Goal: Task Accomplishment & Management: Manage account settings

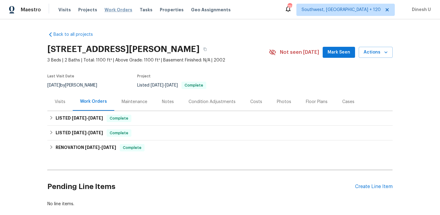
click at [106, 10] on span "Work Orders" at bounding box center [119, 10] width 28 height 6
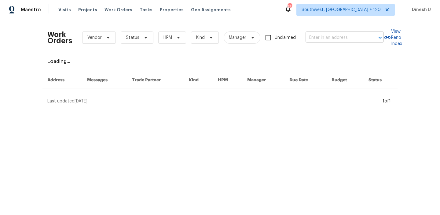
click at [315, 35] on input "text" at bounding box center [336, 37] width 61 height 9
paste input "[STREET_ADDRESS][PERSON_NAME][PERSON_NAME][PERSON_NAME]"
type input "[STREET_ADDRESS][PERSON_NAME][PERSON_NAME][PERSON_NAME]"
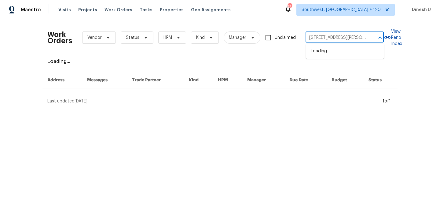
scroll to position [0, 34]
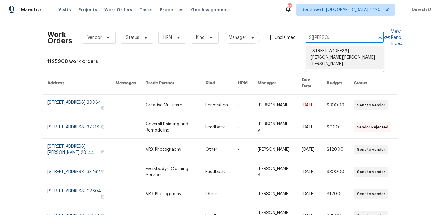
click at [319, 53] on li "[STREET_ADDRESS][PERSON_NAME][PERSON_NAME][PERSON_NAME]" at bounding box center [345, 57] width 78 height 23
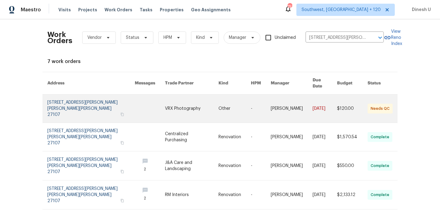
click at [51, 99] on link at bounding box center [90, 108] width 87 height 28
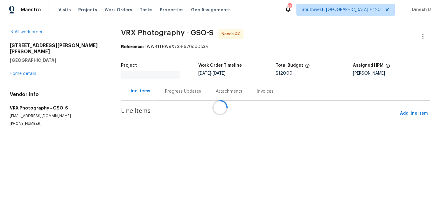
click at [28, 69] on div at bounding box center [220, 107] width 440 height 215
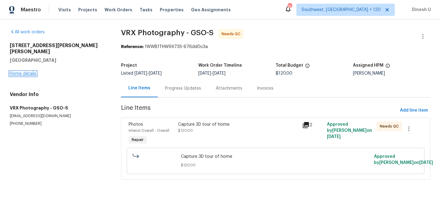
click at [23, 72] on link "Home details" at bounding box center [23, 74] width 27 height 4
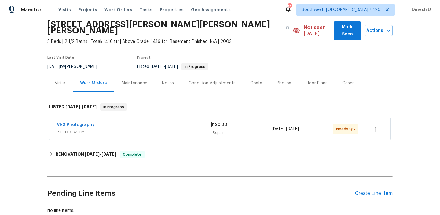
scroll to position [59, 0]
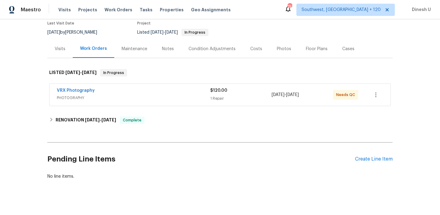
click at [219, 88] on span "$120.00" at bounding box center [218, 90] width 17 height 4
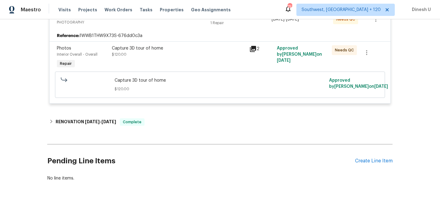
scroll to position [141, 0]
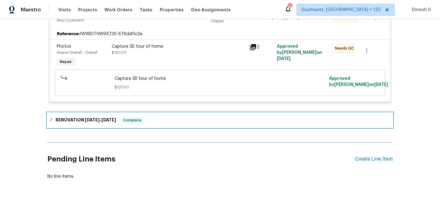
click at [100, 118] on span "[DATE] - [DATE]" at bounding box center [100, 120] width 31 height 4
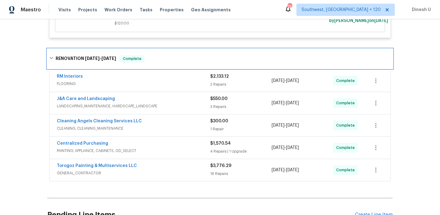
scroll to position [215, 0]
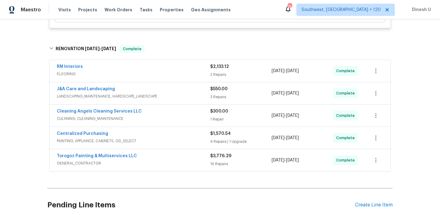
click at [209, 71] on span "FLOORING" at bounding box center [133, 74] width 153 height 6
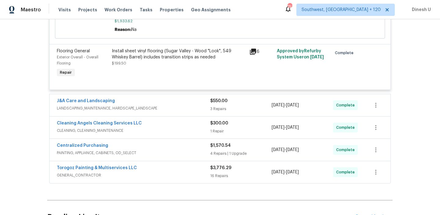
scroll to position [356, 0]
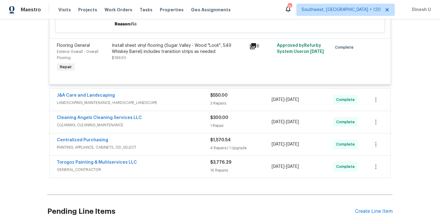
click at [220, 100] on div "3 Repairs" at bounding box center [240, 103] width 61 height 6
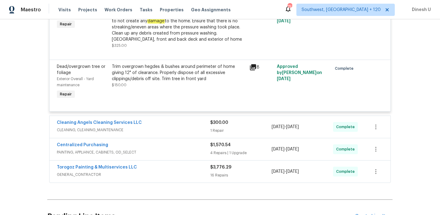
scroll to position [540, 0]
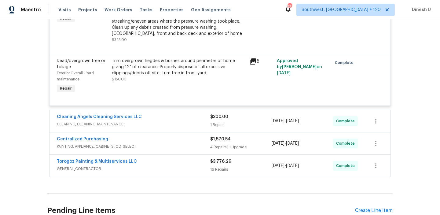
click at [220, 122] on div "1 Repair" at bounding box center [240, 125] width 61 height 6
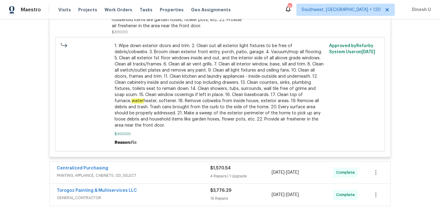
scroll to position [821, 0]
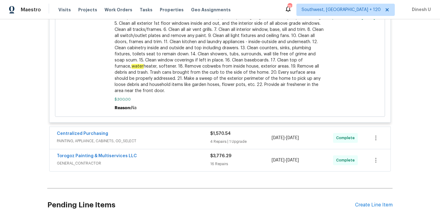
click at [227, 138] on div "4 Repairs | 1 Upgrade" at bounding box center [240, 141] width 61 height 6
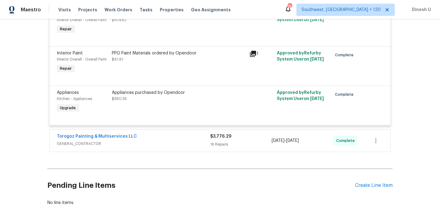
scroll to position [1060, 0]
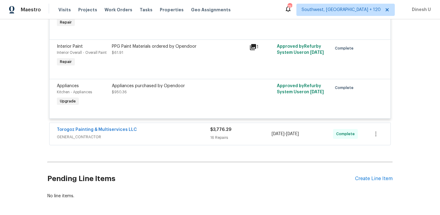
click at [231, 136] on div "16 Repairs" at bounding box center [240, 137] width 61 height 6
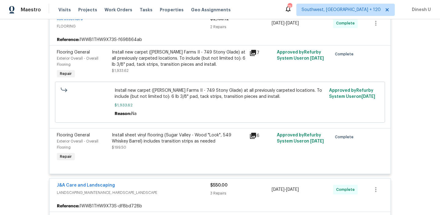
scroll to position [0, 0]
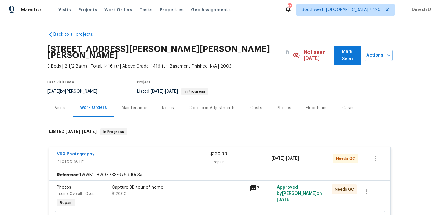
click at [60, 99] on div "Visits" at bounding box center [59, 108] width 25 height 18
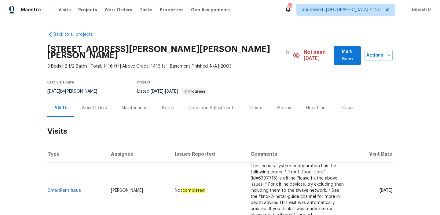
scroll to position [108, 0]
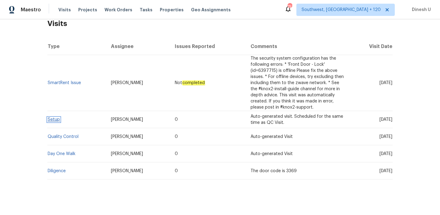
click at [52, 117] on link "Setup" at bounding box center [54, 119] width 12 height 4
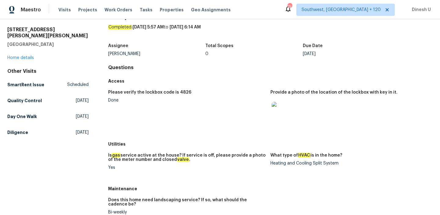
scroll to position [25, 0]
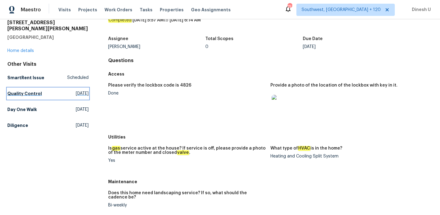
click at [76, 90] on span "[DATE]" at bounding box center [82, 93] width 13 height 6
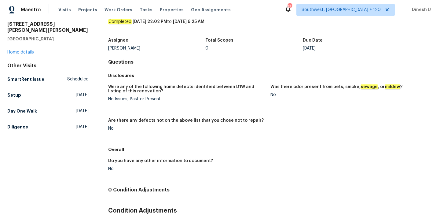
scroll to position [12, 0]
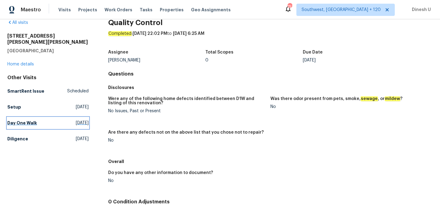
click at [76, 120] on span "[DATE]" at bounding box center [82, 123] width 13 height 6
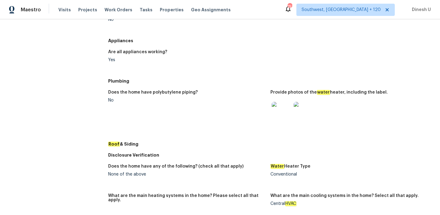
scroll to position [222, 0]
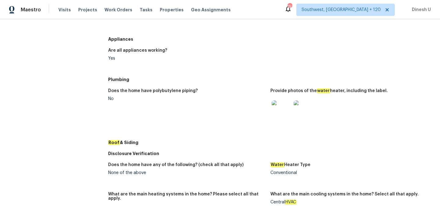
click at [275, 111] on img at bounding box center [282, 110] width 20 height 20
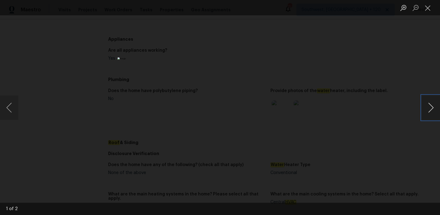
click at [429, 108] on button "Next image" at bounding box center [431, 107] width 18 height 24
click at [431, 7] on button "Close lightbox" at bounding box center [428, 7] width 12 height 11
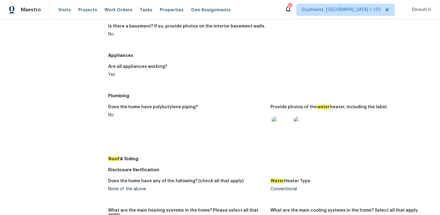
scroll to position [245, 0]
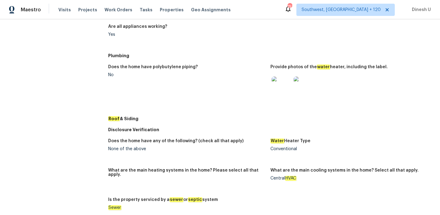
click at [278, 86] on img at bounding box center [282, 86] width 20 height 20
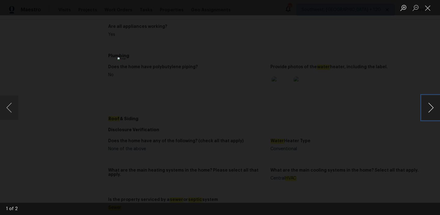
click at [432, 103] on button "Next image" at bounding box center [431, 107] width 18 height 24
click at [426, 111] on button "Next image" at bounding box center [431, 107] width 18 height 24
click at [428, 6] on button "Close lightbox" at bounding box center [428, 7] width 12 height 11
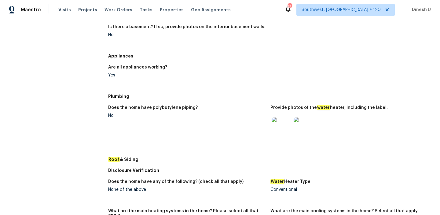
scroll to position [228, 0]
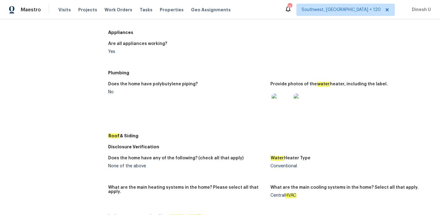
click at [280, 93] on div at bounding box center [281, 103] width 22 height 27
click at [280, 105] on img at bounding box center [282, 104] width 20 height 20
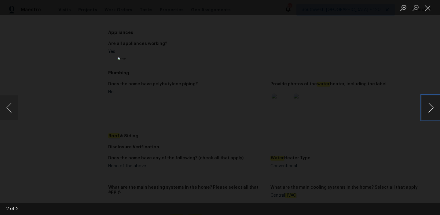
click at [435, 108] on button "Next image" at bounding box center [431, 107] width 18 height 24
click at [425, 10] on button "Close lightbox" at bounding box center [428, 7] width 12 height 11
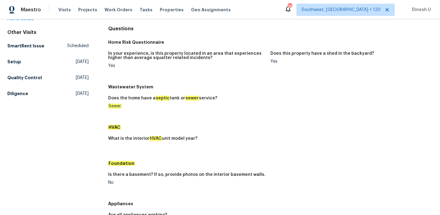
scroll to position [0, 0]
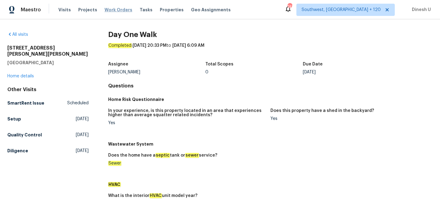
click at [111, 10] on span "Work Orders" at bounding box center [119, 10] width 28 height 6
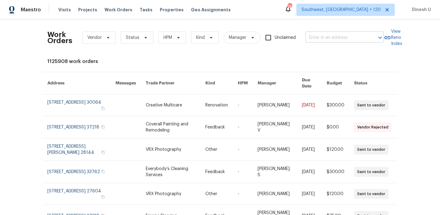
click at [325, 33] on input "text" at bounding box center [336, 37] width 61 height 9
paste input "[STREET_ADDRESS][PERSON_NAME]"
type input "[STREET_ADDRESS][PERSON_NAME]"
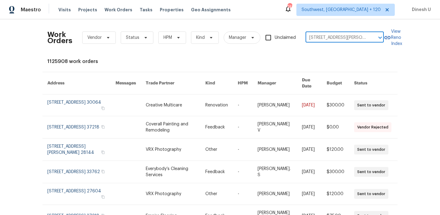
scroll to position [0, 13]
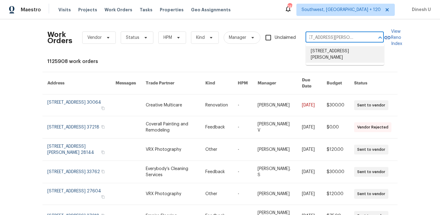
click at [314, 51] on li "[STREET_ADDRESS][PERSON_NAME]" at bounding box center [345, 54] width 78 height 17
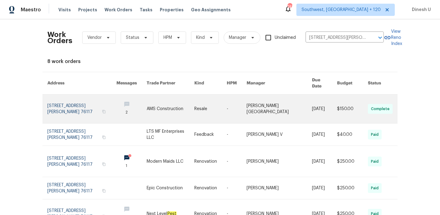
click at [62, 101] on link at bounding box center [81, 108] width 69 height 29
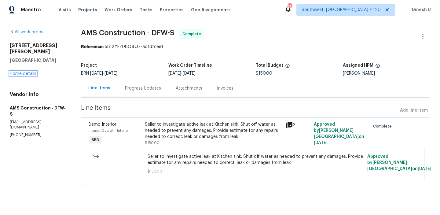
click at [26, 72] on link "Home details" at bounding box center [23, 74] width 27 height 4
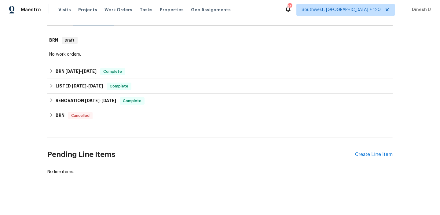
scroll to position [87, 0]
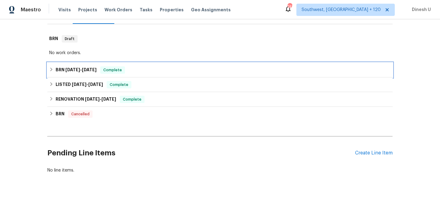
click at [103, 70] on div "BRN [DATE] - [DATE] Complete" at bounding box center [220, 69] width 342 height 7
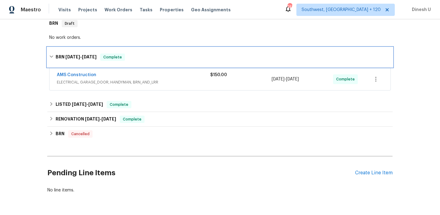
scroll to position [118, 0]
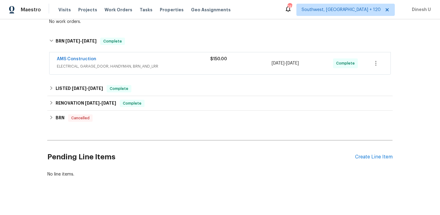
click at [222, 60] on span "$150.00" at bounding box center [218, 59] width 17 height 4
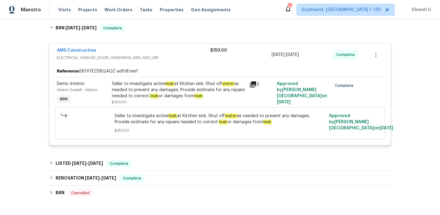
scroll to position [107, 0]
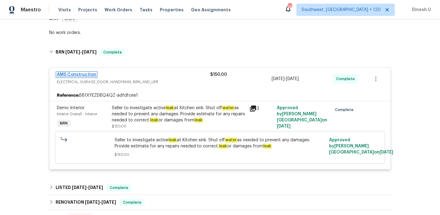
click at [88, 73] on link "AMS Construction" at bounding box center [76, 74] width 39 height 4
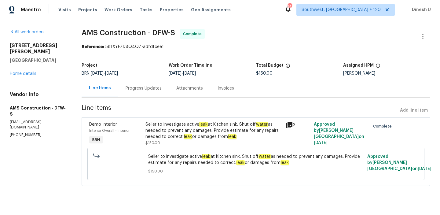
click at [146, 86] on div "Progress Updates" at bounding box center [144, 88] width 36 height 6
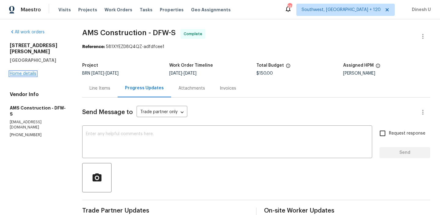
click at [20, 72] on link "Home details" at bounding box center [23, 74] width 27 height 4
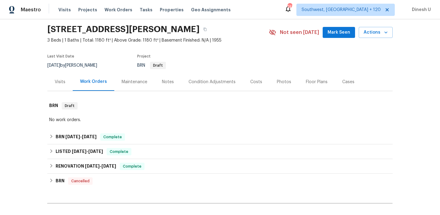
scroll to position [38, 0]
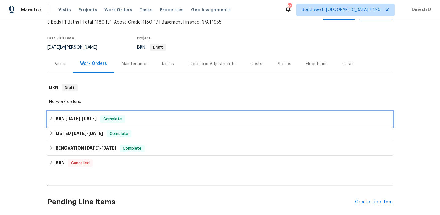
click at [96, 116] on h6 "BRN [DATE] - [DATE]" at bounding box center [76, 118] width 41 height 7
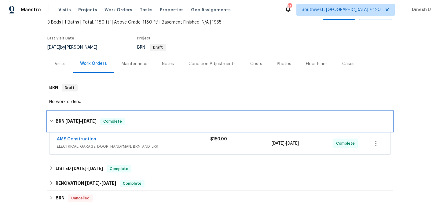
scroll to position [39, 0]
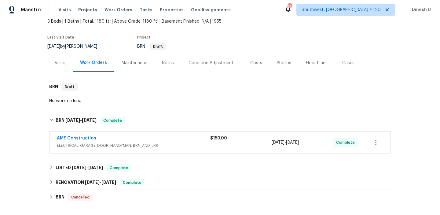
click at [214, 138] on span "$150.00" at bounding box center [218, 138] width 17 height 4
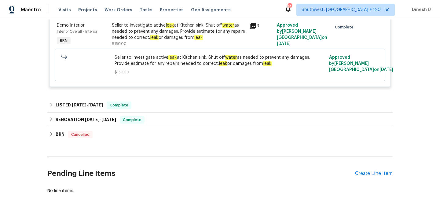
scroll to position [200, 0]
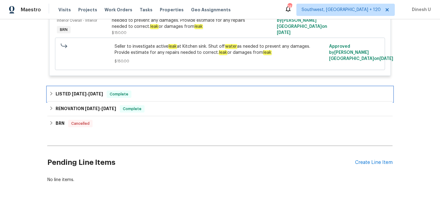
click at [103, 93] on span "[DATE]" at bounding box center [95, 94] width 15 height 4
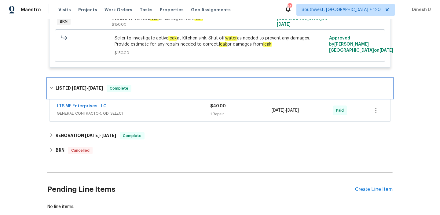
scroll to position [214, 0]
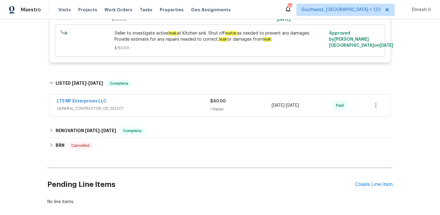
click at [215, 104] on div "$40.00" at bounding box center [240, 101] width 61 height 6
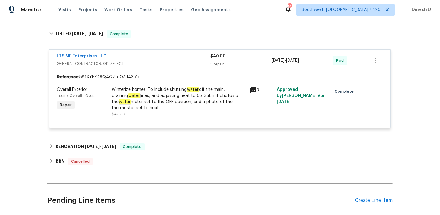
scroll to position [281, 0]
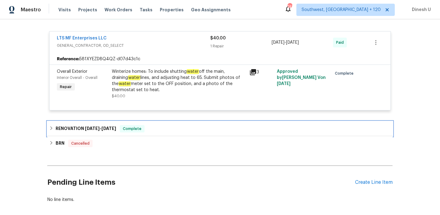
click at [100, 127] on span "[DATE]" at bounding box center [92, 128] width 15 height 4
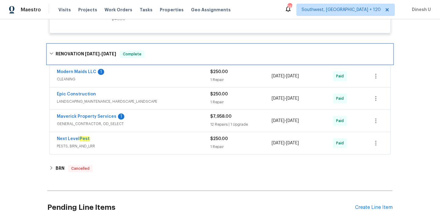
scroll to position [362, 0]
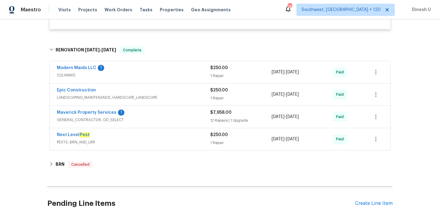
click at [222, 72] on div "$250.00 1 Repair" at bounding box center [240, 72] width 61 height 15
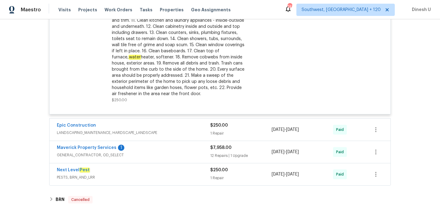
scroll to position [519, 0]
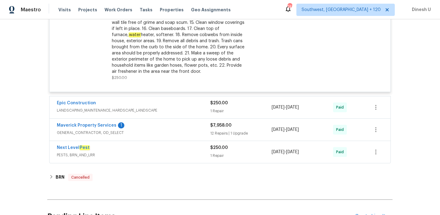
click at [217, 110] on div "1 Repair" at bounding box center [240, 111] width 61 height 6
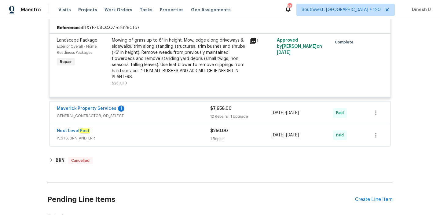
scroll to position [630, 0]
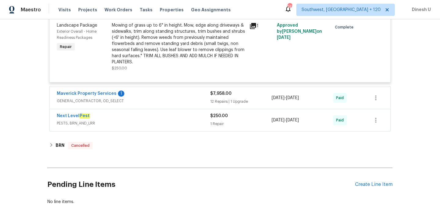
click at [224, 104] on div "12 Repairs | 1 Upgrade" at bounding box center [240, 101] width 61 height 6
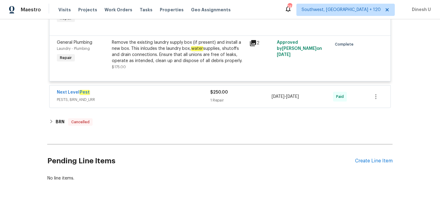
scroll to position [1273, 0]
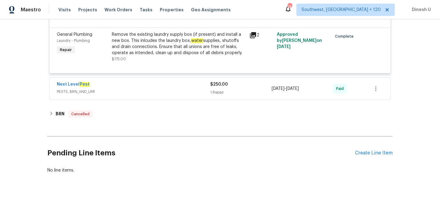
click at [218, 91] on div "1 Repair" at bounding box center [240, 92] width 61 height 6
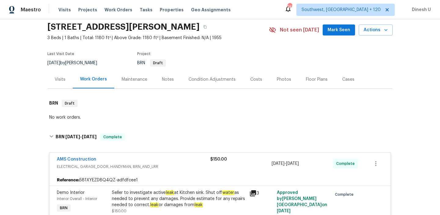
scroll to position [0, 0]
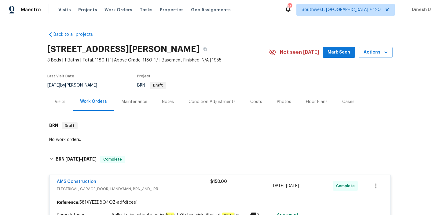
click at [73, 47] on h2 "[STREET_ADDRESS][PERSON_NAME]" at bounding box center [123, 49] width 152 height 6
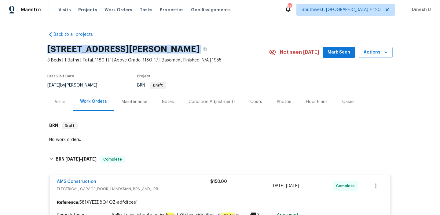
copy div "[STREET_ADDRESS][PERSON_NAME]"
